Goal: Task Accomplishment & Management: Complete application form

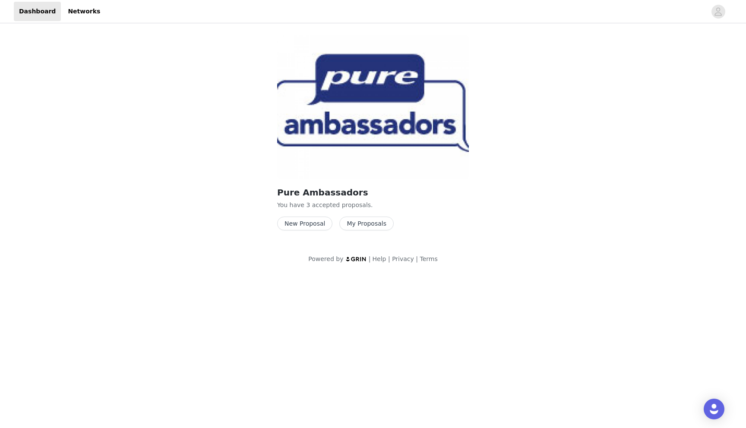
click at [352, 224] on button "My Proposals" at bounding box center [366, 224] width 54 height 14
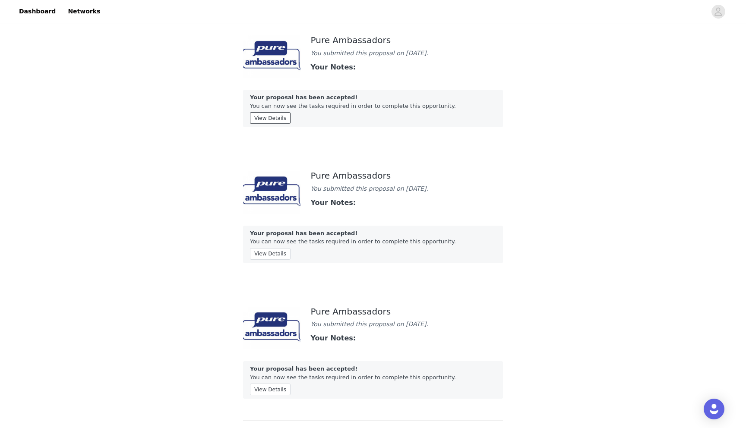
click at [276, 123] on button "View Details" at bounding box center [270, 118] width 41 height 12
click at [273, 117] on button "View Details" at bounding box center [270, 118] width 41 height 12
click at [33, 16] on link "Dashboard" at bounding box center [37, 11] width 47 height 19
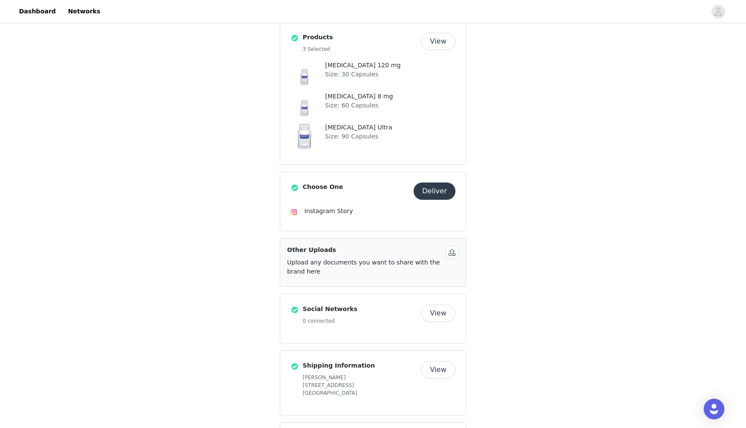
scroll to position [184, 0]
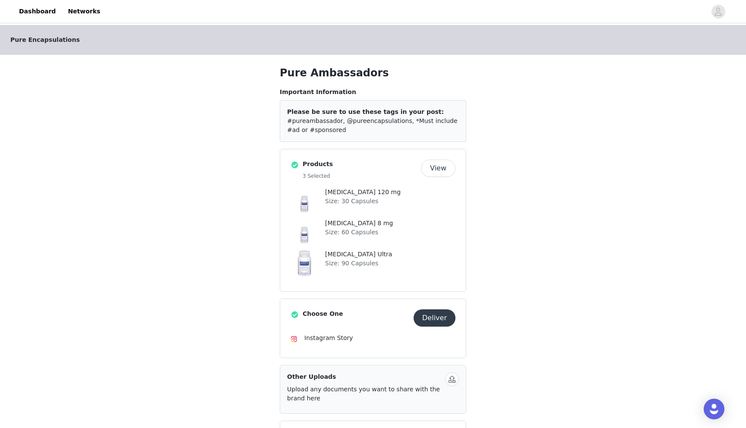
click at [439, 320] on button "Deliver" at bounding box center [435, 318] width 42 height 17
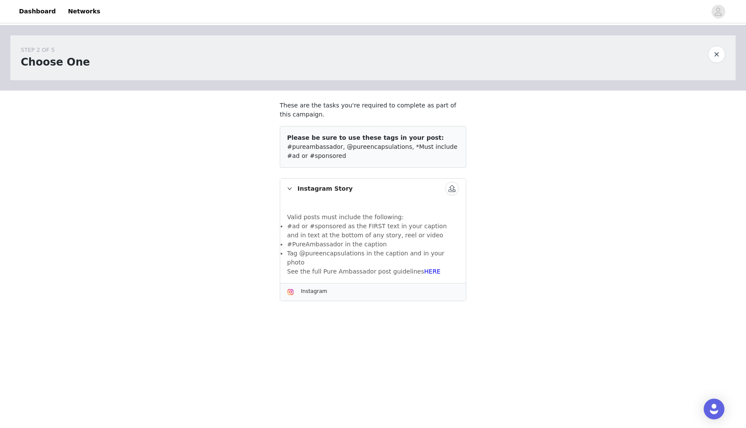
click at [323, 202] on div "Valid posts must include the following: #ad or #sponsored as the FIRST text in …" at bounding box center [373, 241] width 186 height 84
click at [425, 268] on link "HERE" at bounding box center [433, 271] width 16 height 7
click at [456, 189] on button "button" at bounding box center [452, 189] width 14 height 14
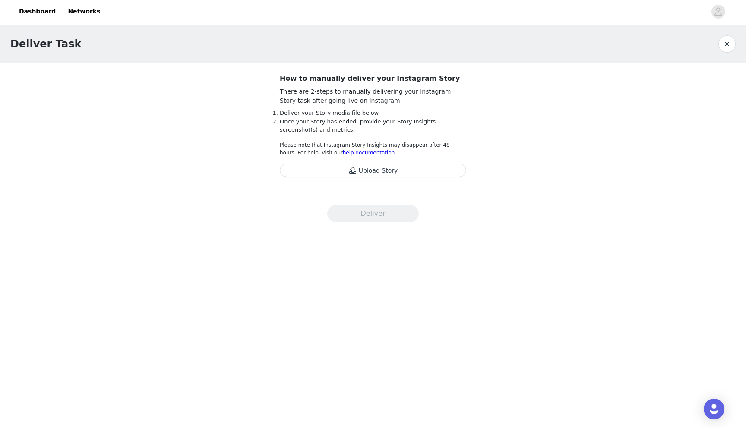
click at [358, 171] on button "Upload Story" at bounding box center [373, 171] width 187 height 14
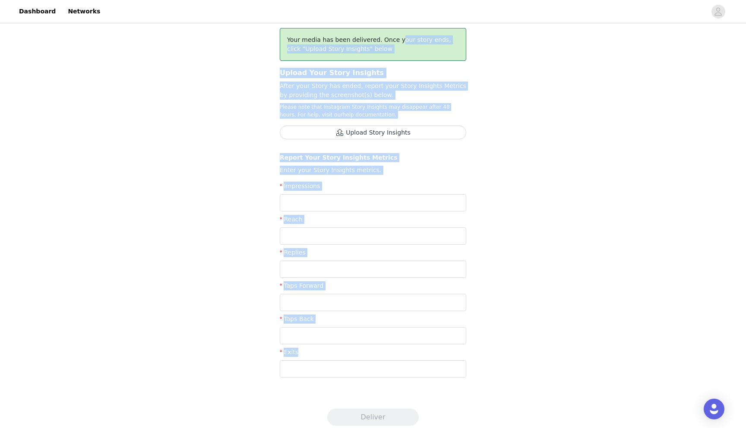
scroll to position [54, 0]
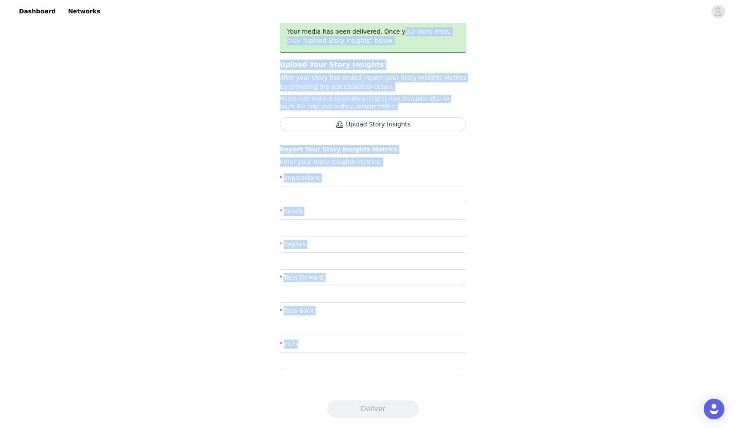
drag, startPoint x: 264, startPoint y: 82, endPoint x: 578, endPoint y: 427, distance: 466.9
click at [578, 427] on div "Deliver Task Your media has been delivered. Once your story ends, click "Upload…" at bounding box center [373, 199] width 746 height 457
copy div "Your media has been delivered. Once your story ends, click "Upload Story Insigh…"
click at [344, 190] on input "text" at bounding box center [373, 194] width 187 height 17
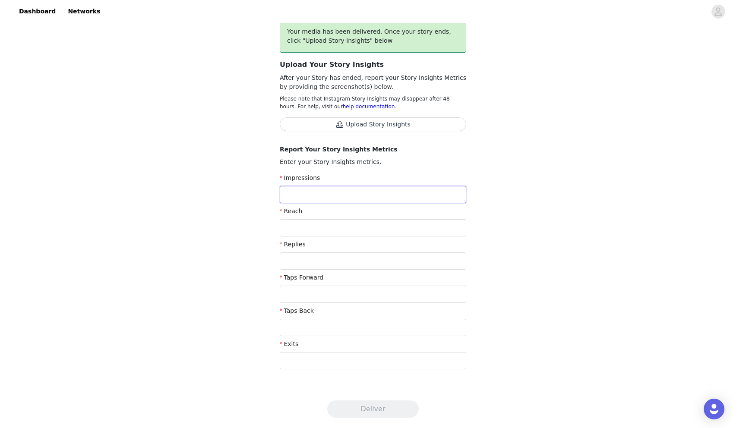
paste input "4,920"
type input "4,920"
click at [295, 228] on input "text" at bounding box center [373, 227] width 187 height 17
paste input "4,500"
type input "4,500"
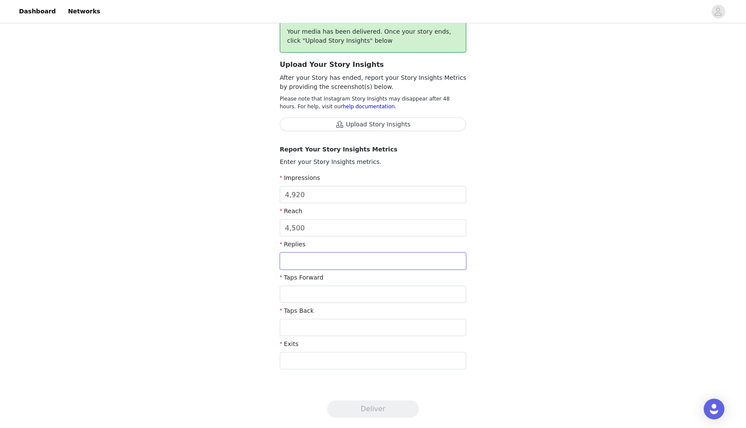
click at [313, 256] on input "text" at bounding box center [373, 261] width 187 height 17
paste input "36"
type input "36"
click at [326, 298] on input "text" at bounding box center [373, 294] width 187 height 17
paste input "1,280"
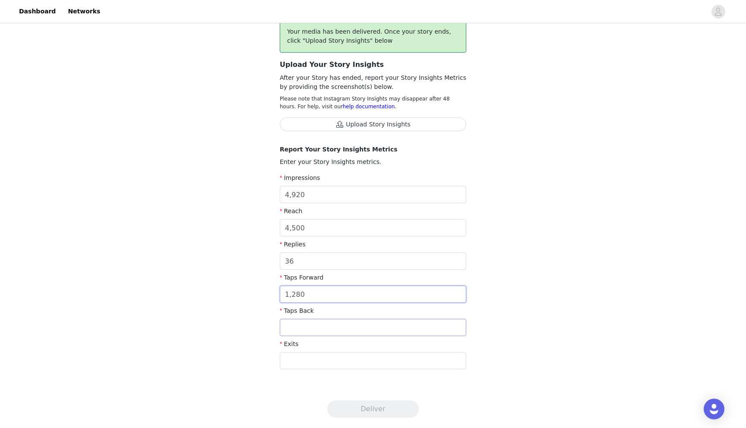
type input "1,280"
click at [339, 327] on input "text" at bounding box center [373, 327] width 187 height 17
paste input "190"
type input "190"
click at [294, 352] on div "Exits" at bounding box center [373, 346] width 187 height 13
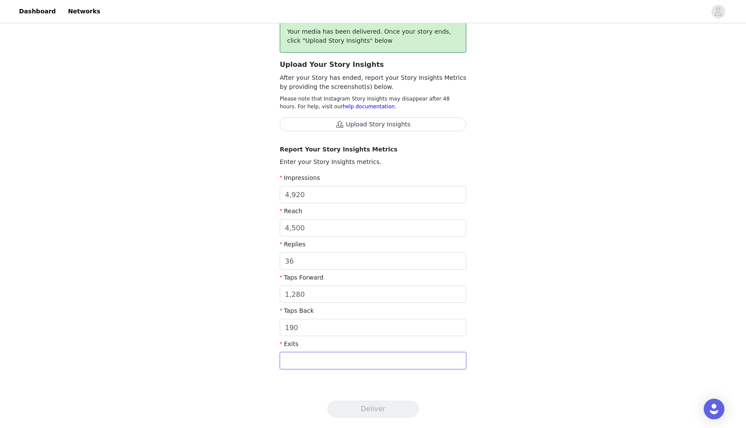
click at [296, 365] on input "text" at bounding box center [373, 360] width 187 height 17
paste input "145"
type input "145"
click at [297, 409] on div "Deliver Task Your media has been delivered. Once your story ends, click "Upload…" at bounding box center [373, 199] width 746 height 457
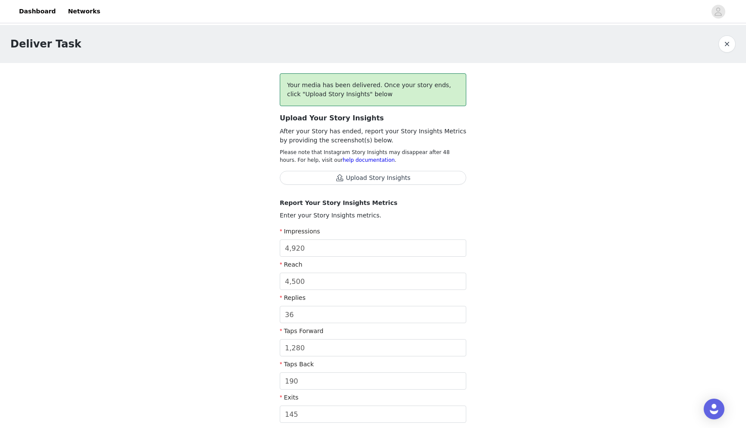
click at [359, 173] on button "Upload Story Insights" at bounding box center [373, 178] width 187 height 14
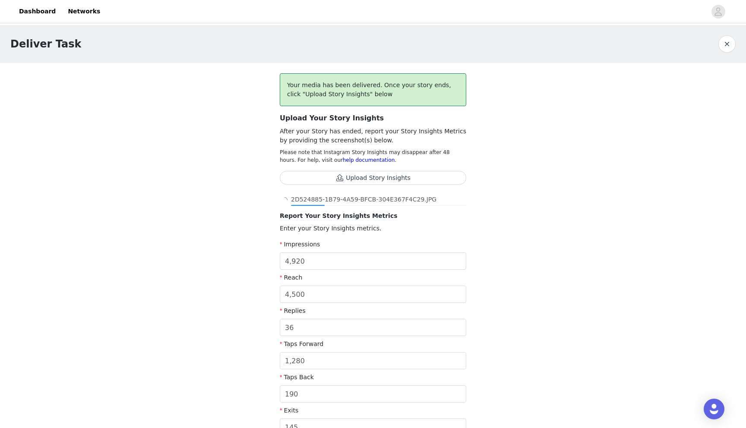
scroll to position [67, 0]
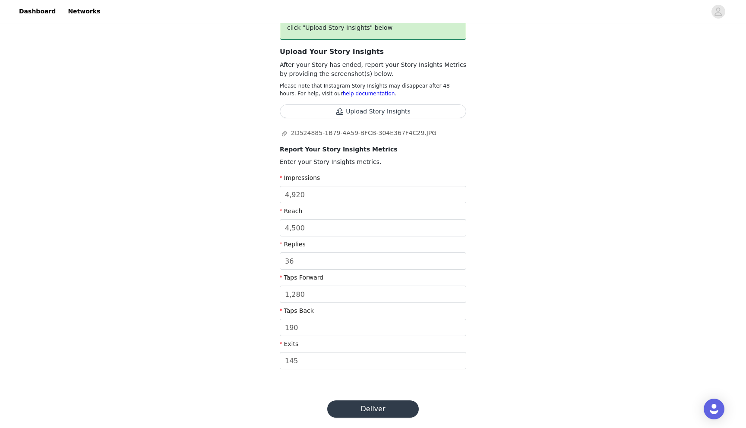
click at [396, 409] on button "Deliver" at bounding box center [373, 409] width 92 height 17
